Goal: Information Seeking & Learning: Find specific fact

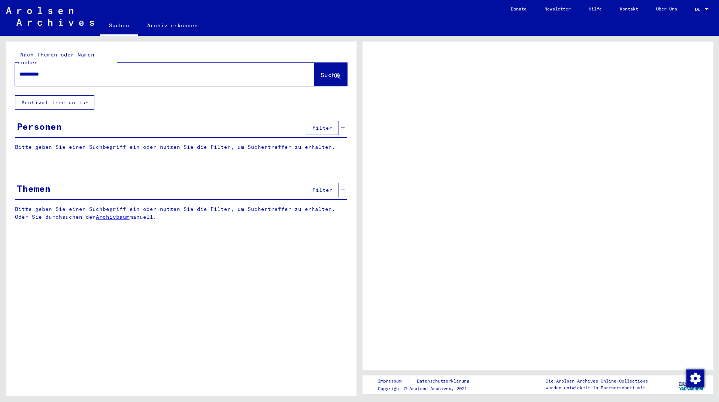
type input "**********"
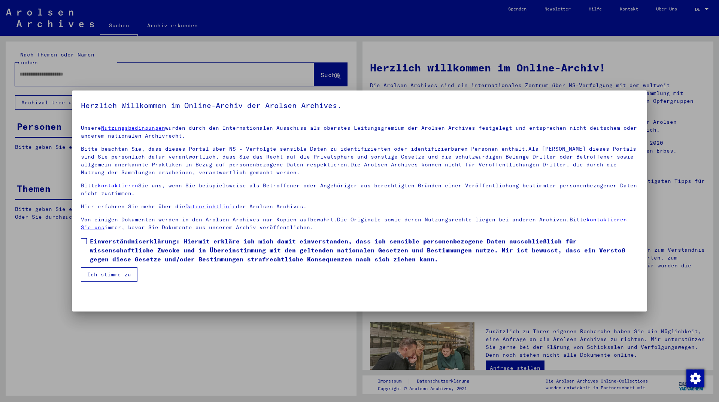
click at [120, 248] on span "Einverständniserklärung: Hiermit erkläre ich mich damit einverstanden, dass ich…" at bounding box center [364, 250] width 548 height 27
click at [112, 274] on button "Ich stimme zu" at bounding box center [109, 275] width 57 height 14
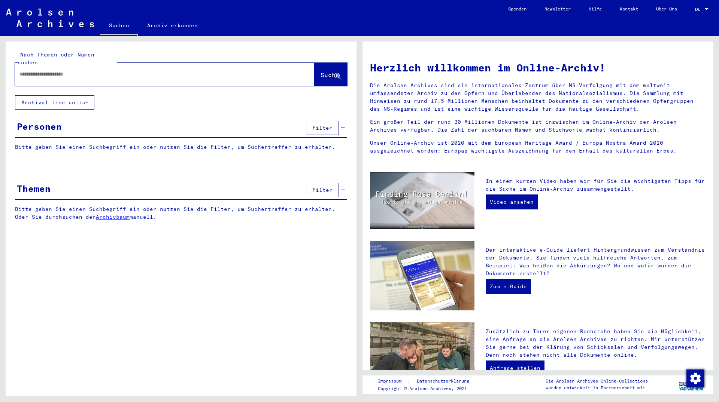
paste input "**********"
type input "**********"
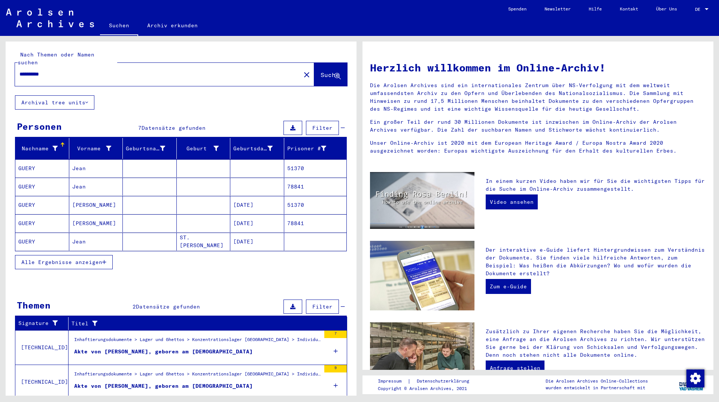
click at [112, 218] on mat-cell "[PERSON_NAME]" at bounding box center [96, 223] width 54 height 18
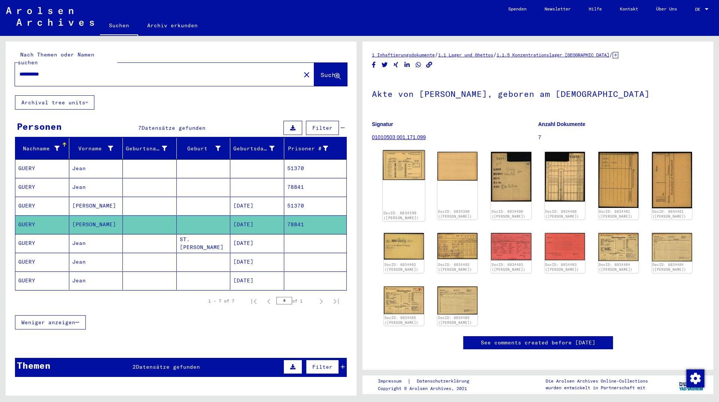
click at [397, 157] on img at bounding box center [403, 165] width 42 height 30
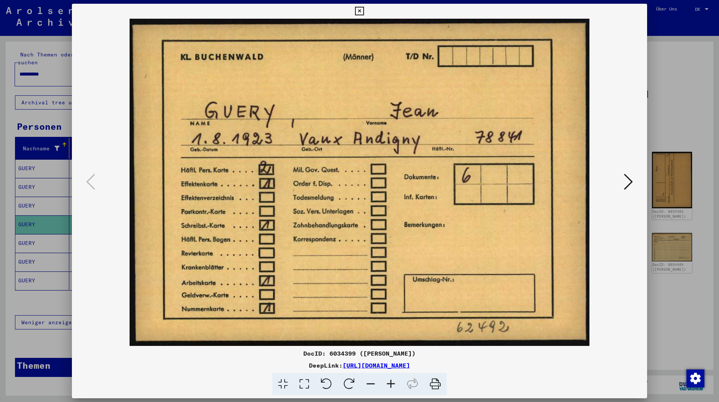
click at [616, 185] on img at bounding box center [359, 182] width 524 height 327
click at [627, 183] on icon at bounding box center [627, 182] width 9 height 18
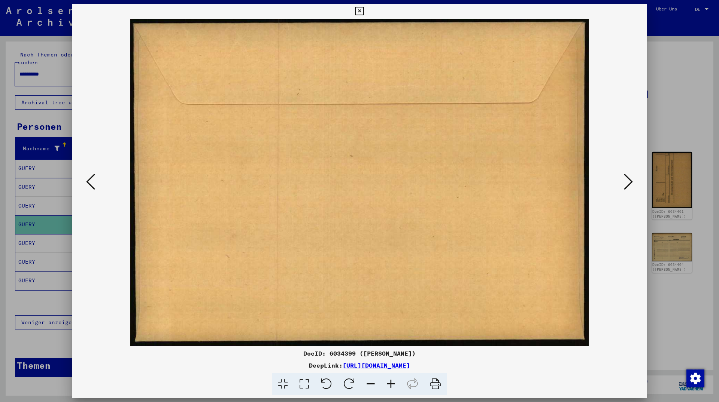
click at [627, 183] on icon at bounding box center [627, 182] width 9 height 18
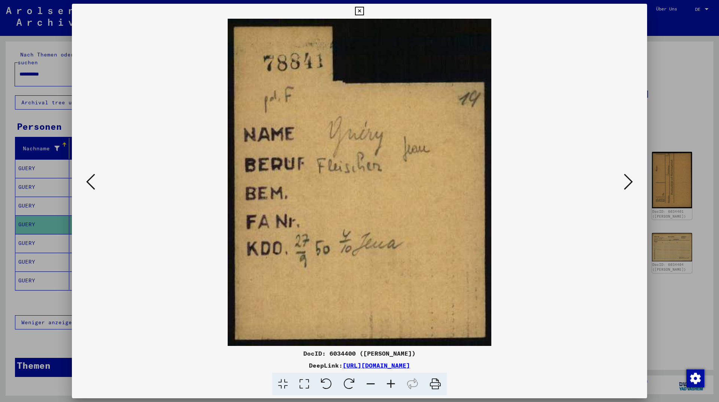
click at [627, 183] on icon at bounding box center [627, 182] width 9 height 18
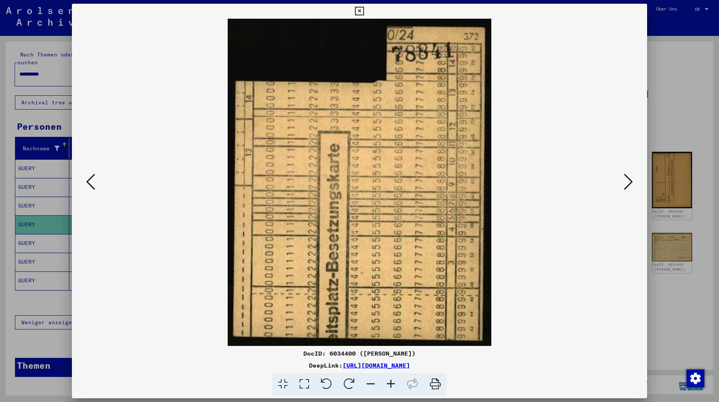
click at [627, 183] on icon at bounding box center [627, 182] width 9 height 18
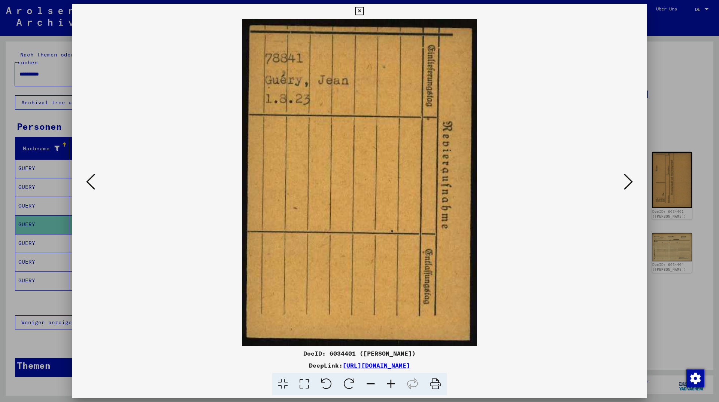
click at [363, 10] on icon at bounding box center [359, 11] width 9 height 9
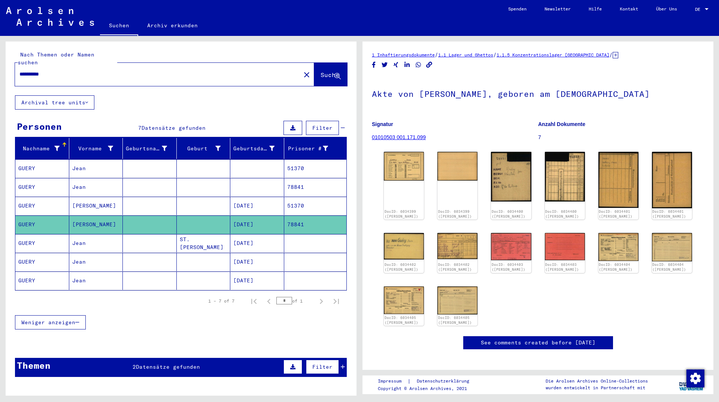
click at [236, 235] on mat-cell "[DATE]" at bounding box center [257, 243] width 54 height 18
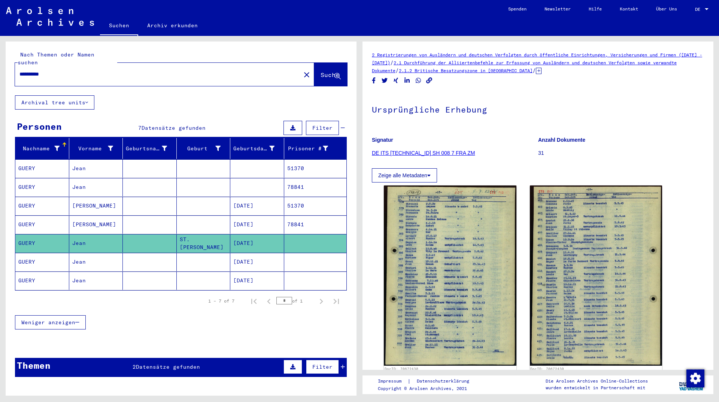
click at [262, 185] on mat-cell at bounding box center [257, 187] width 54 height 18
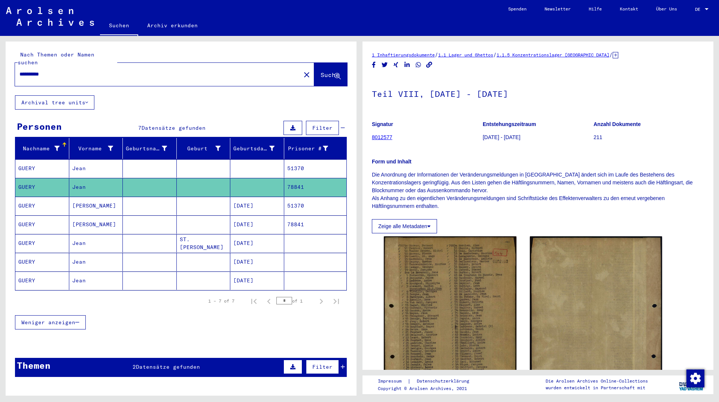
click at [297, 159] on mat-cell "51370" at bounding box center [315, 168] width 62 height 18
